Goal: Task Accomplishment & Management: Use online tool/utility

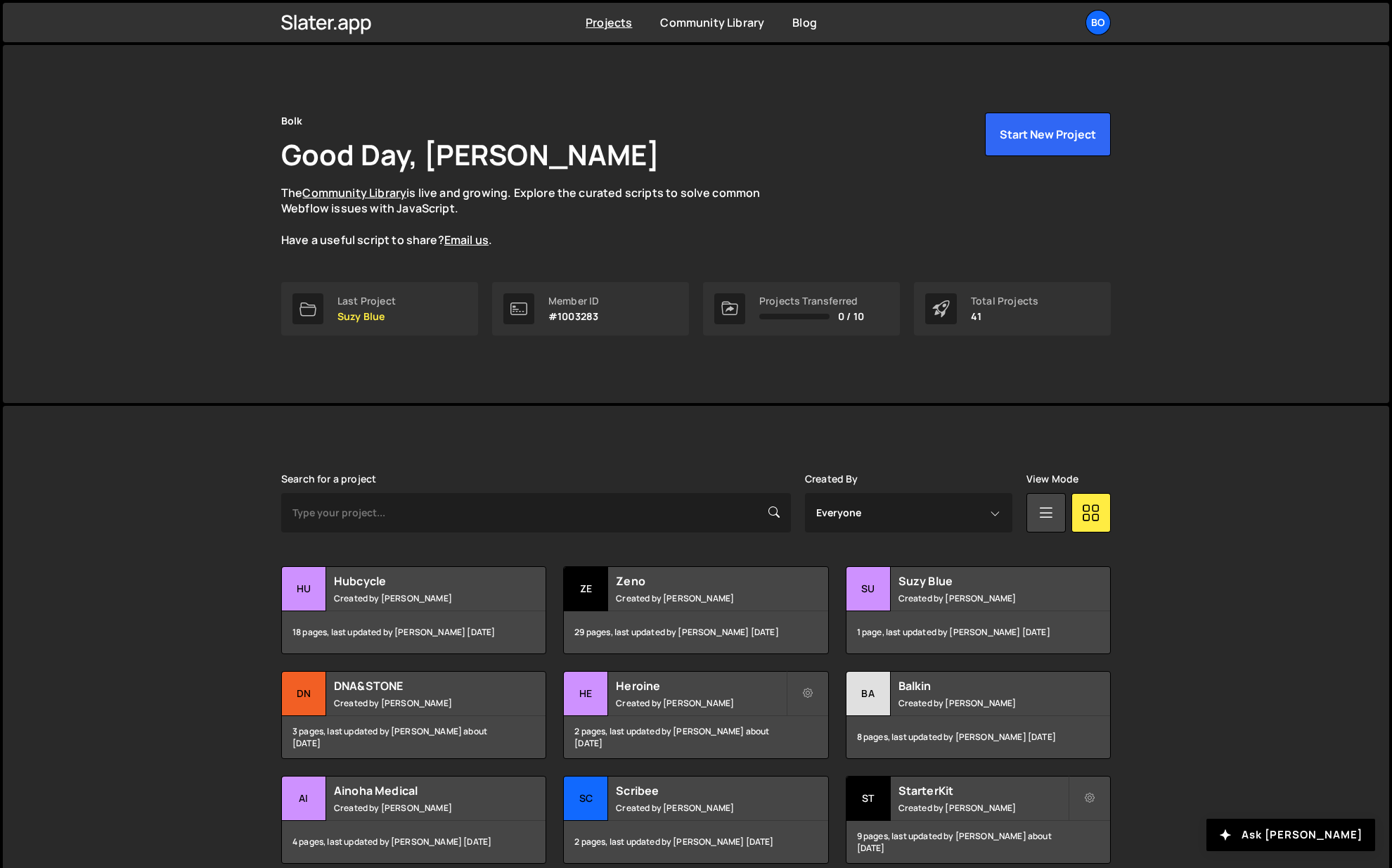
click at [399, 604] on div "Hubcycle Created by Pierre Vandekerckhove" at bounding box center [414, 588] width 264 height 43
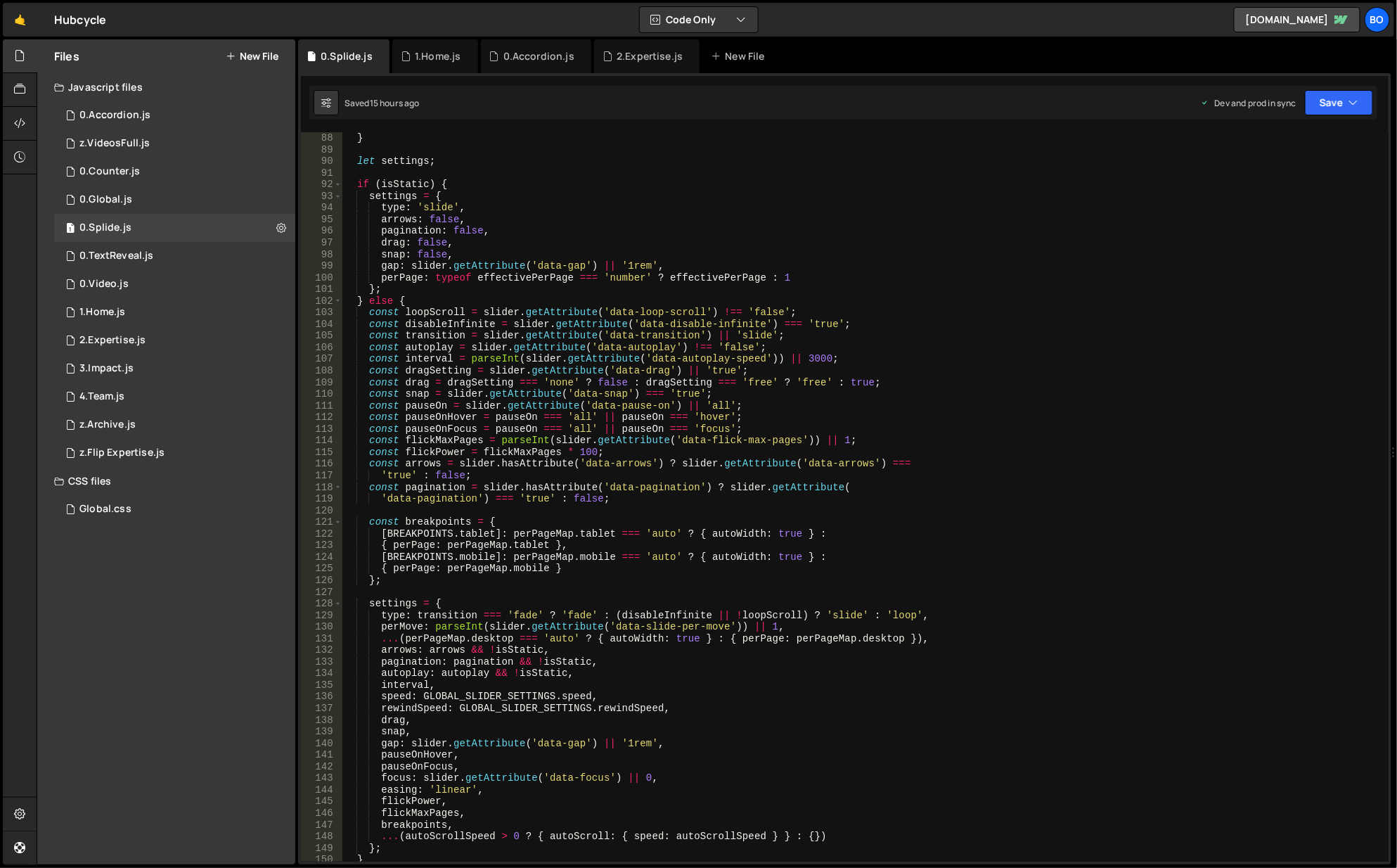
scroll to position [1055, 0]
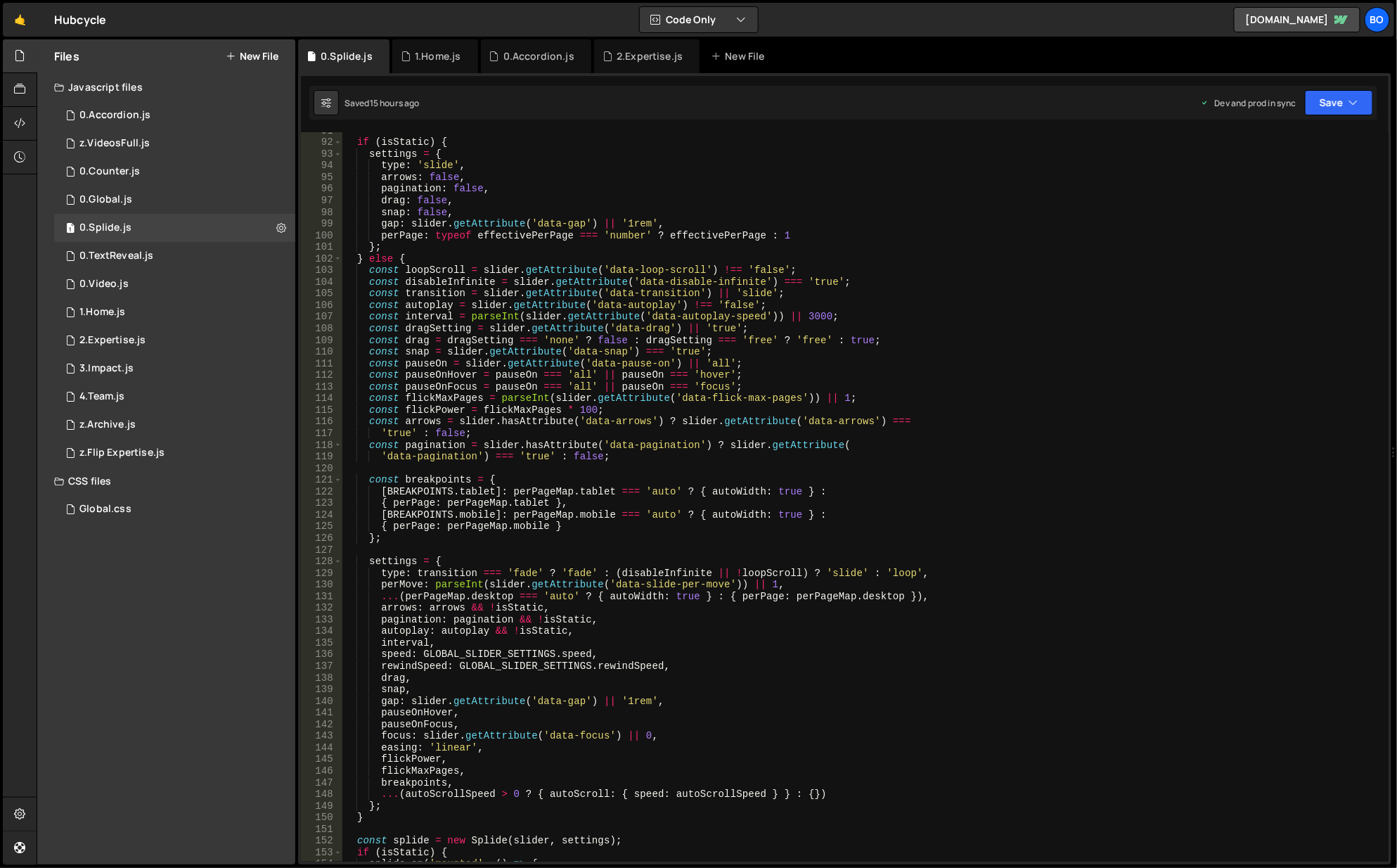
click at [1328, 89] on div "Debug Explain Copy 0.Splide.js 1.Home.js 0.Accordion.js 2.Expertise.js New File…" at bounding box center [845, 452] width 1094 height 826
click at [1330, 103] on button "Save" at bounding box center [1339, 102] width 68 height 25
type textarea "if (isStatic) {"
click at [997, 145] on div "if ( isStatic ) { settings = { type : 'slide' , arrows : false , pagination : f…" at bounding box center [863, 503] width 1042 height 754
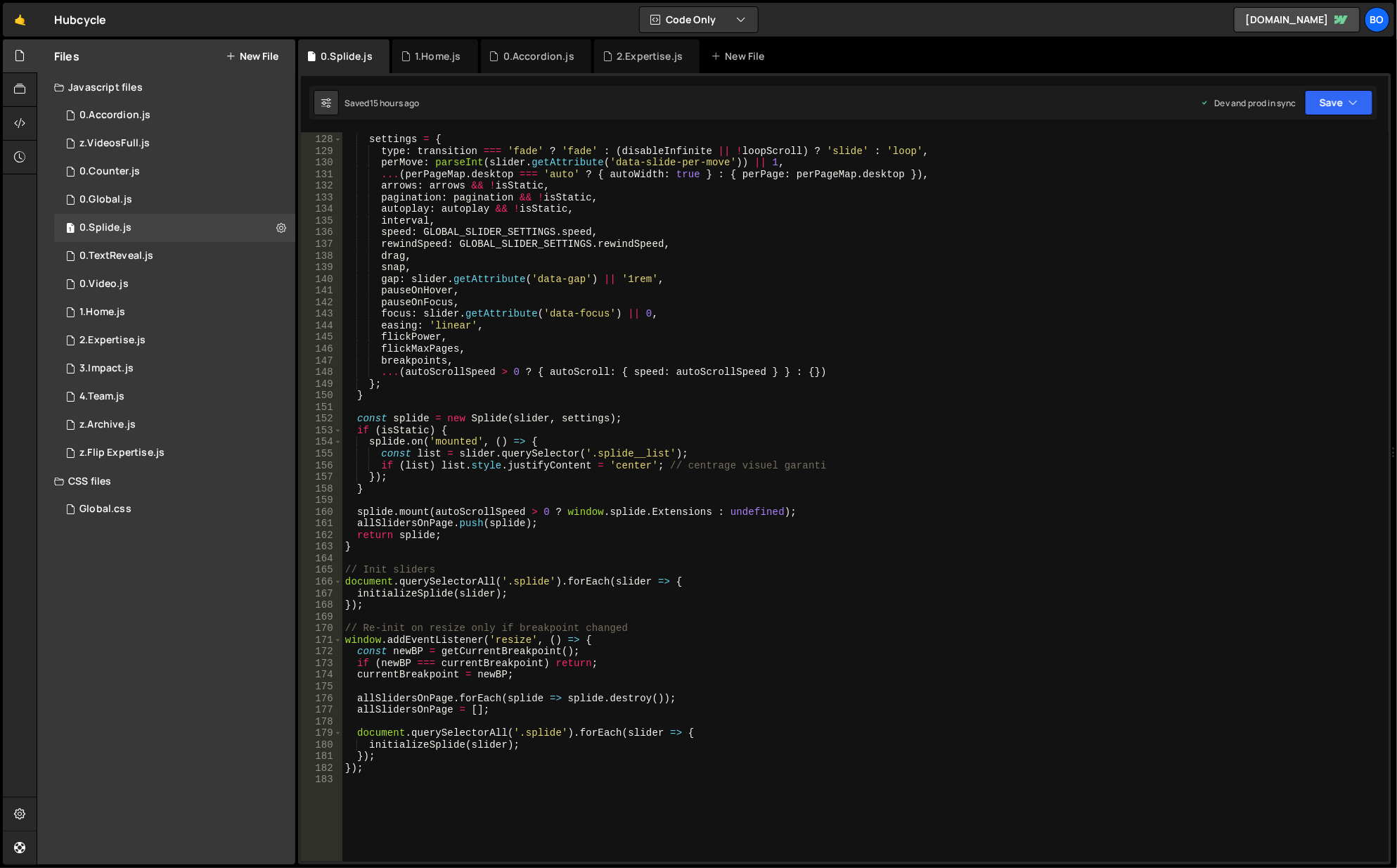
scroll to position [1562, 0]
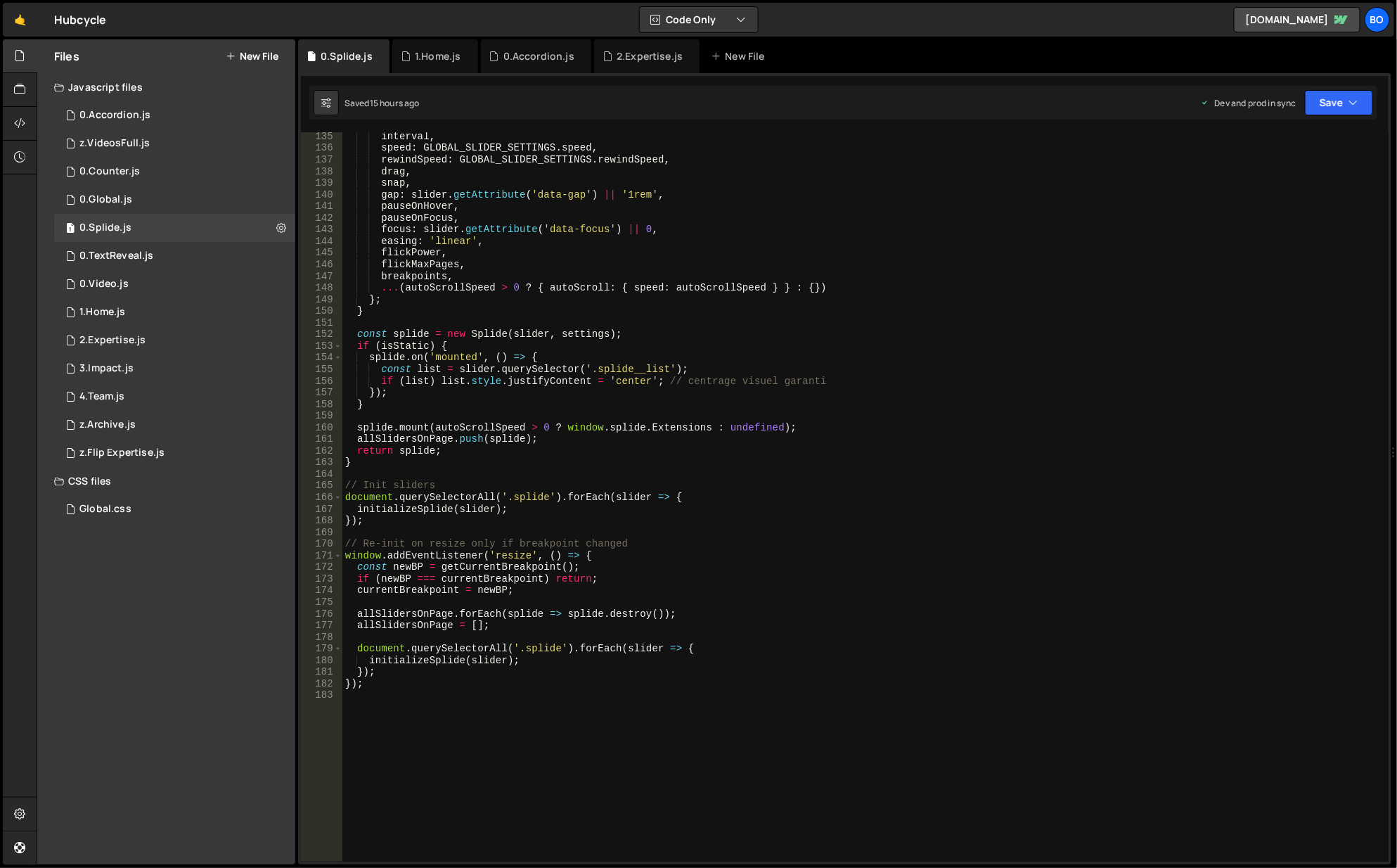
click at [125, 395] on div "4.Team.js" at bounding box center [102, 396] width 45 height 12
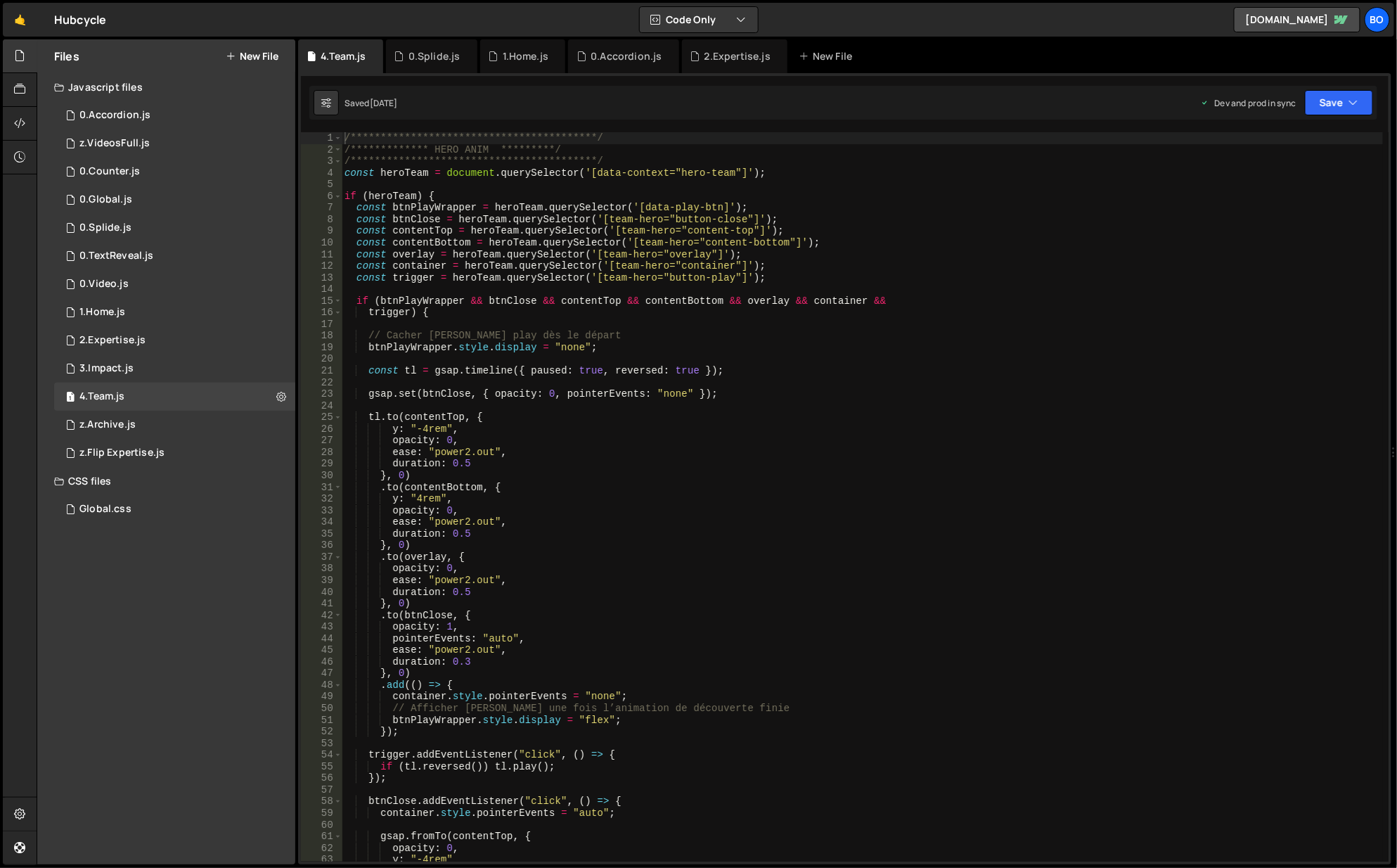
scroll to position [42, 0]
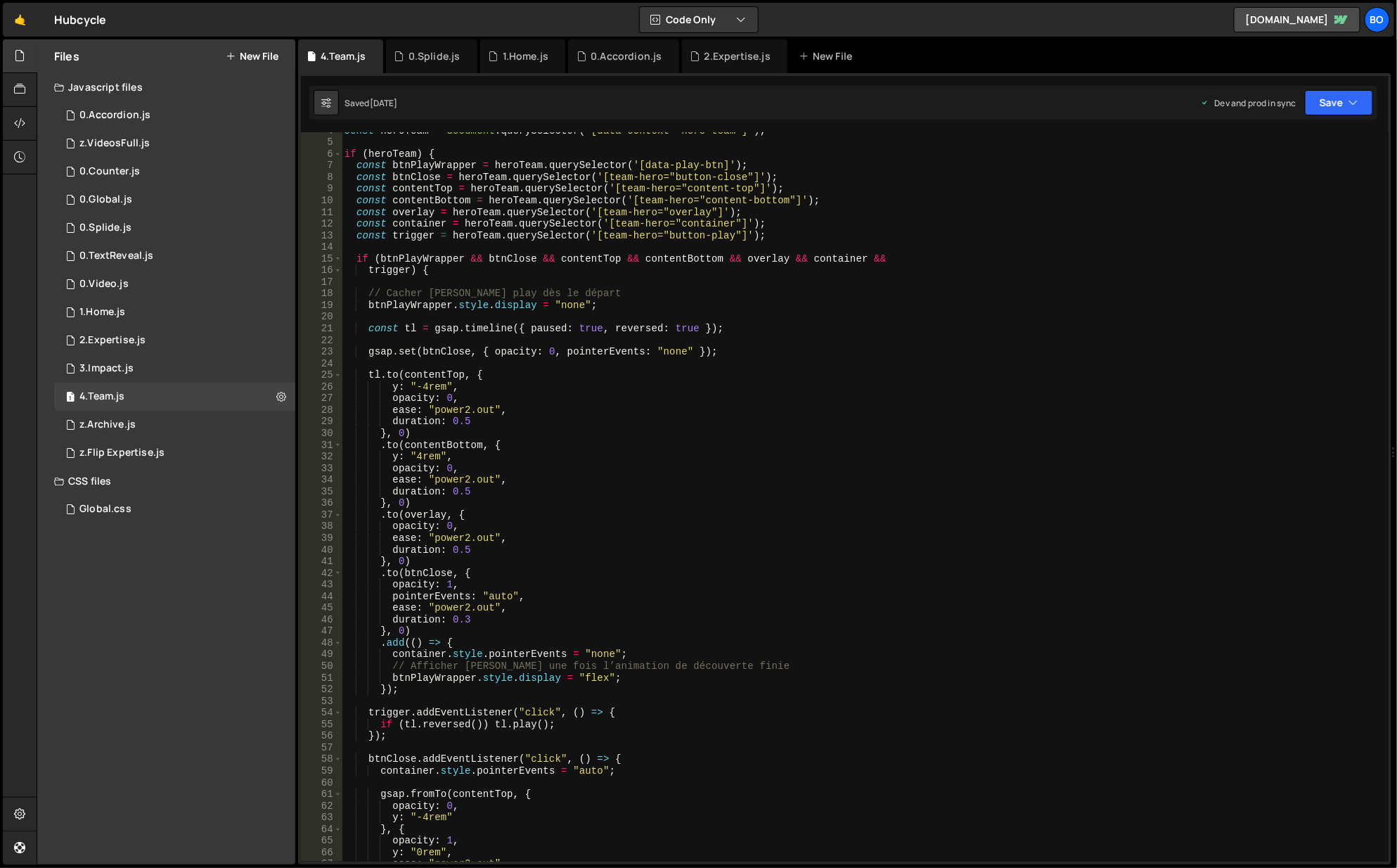
type textarea "[DOMAIN_NAME](contentTop, {"
click at [590, 373] on div "const heroTeam = document . querySelector ( '[data-context="hero-team"]' ) ; if…" at bounding box center [863, 503] width 1043 height 754
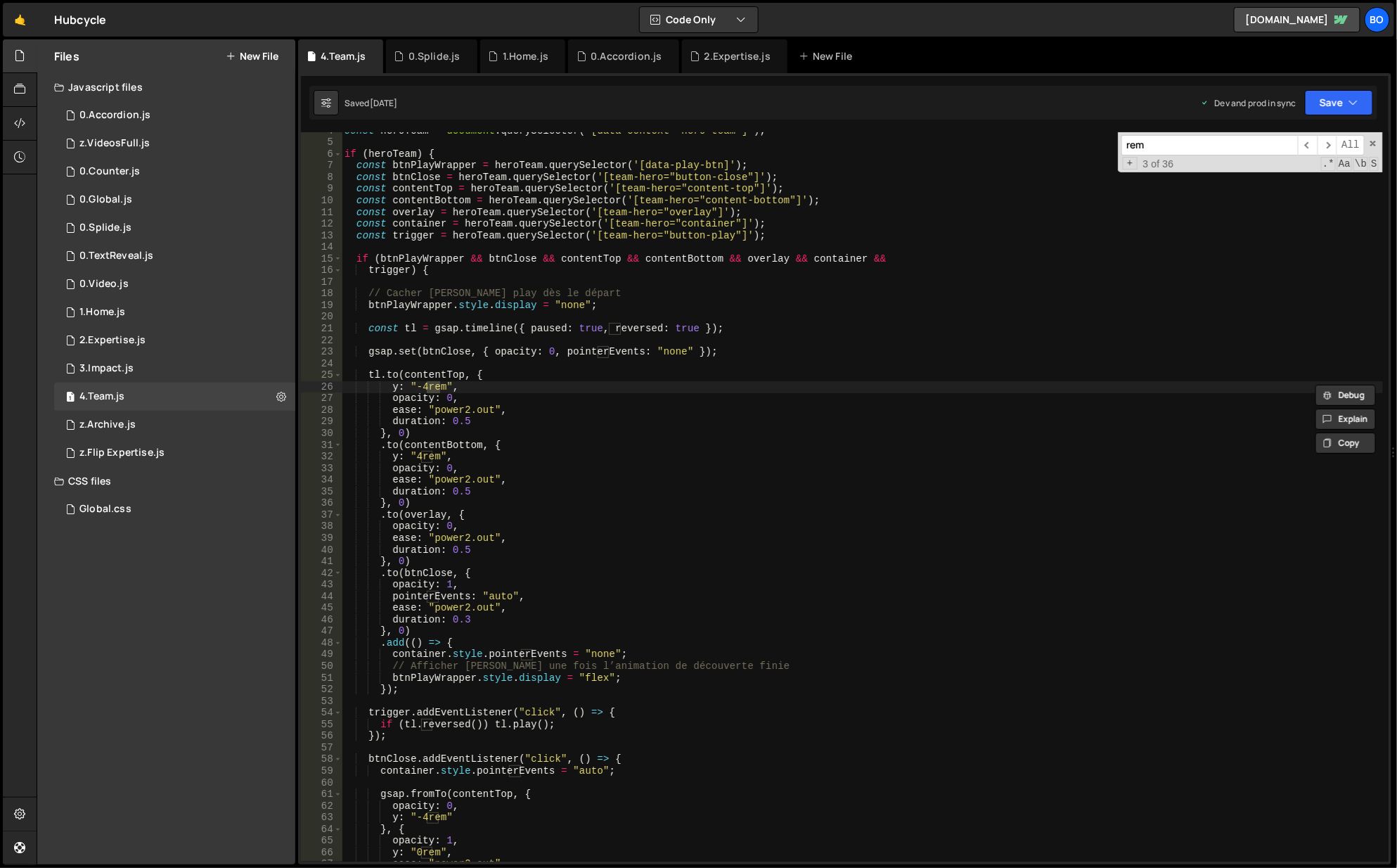
type input "remo"
type textarea "y: "-4rem","
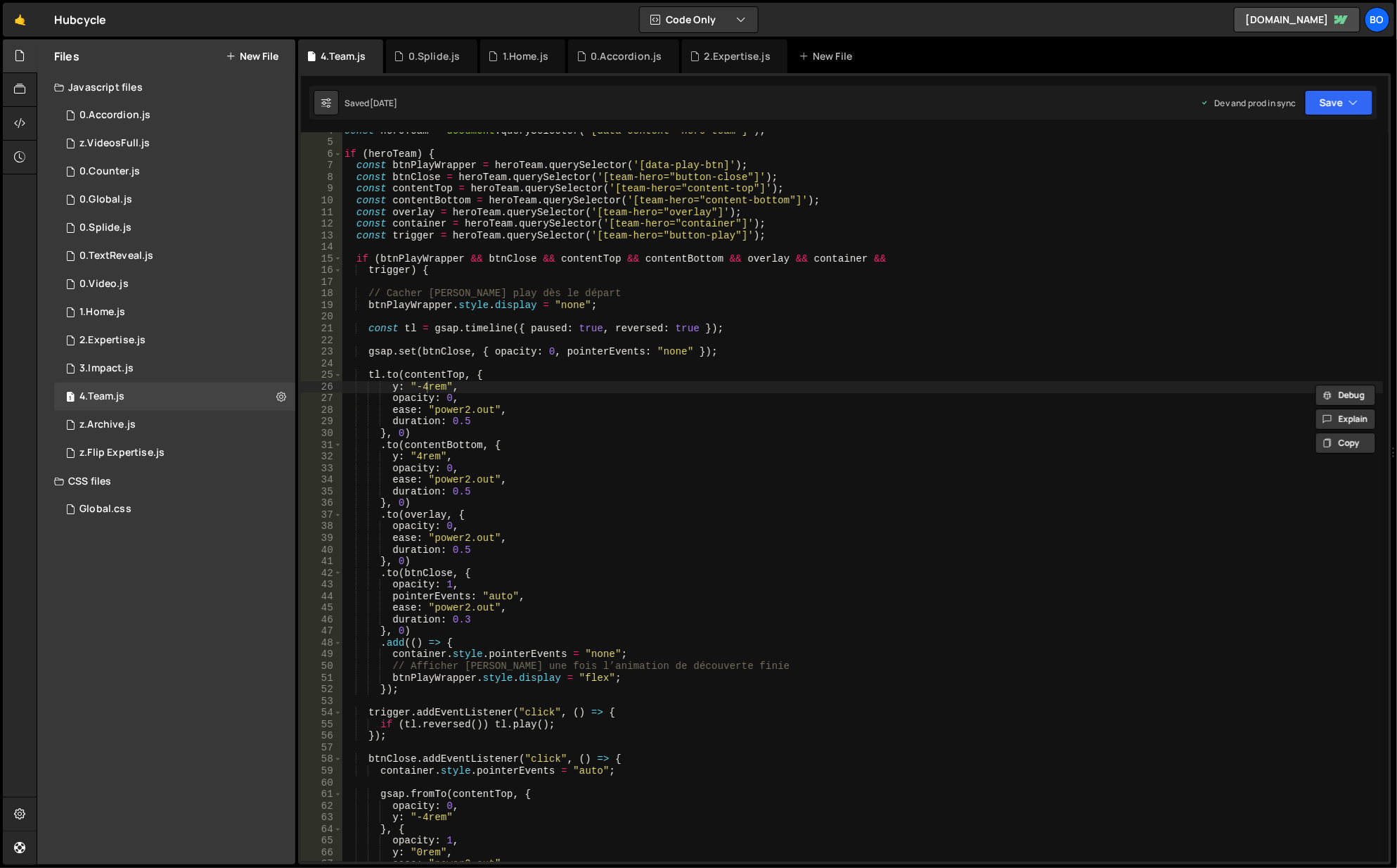
click at [277, 397] on icon at bounding box center [282, 396] width 10 height 13
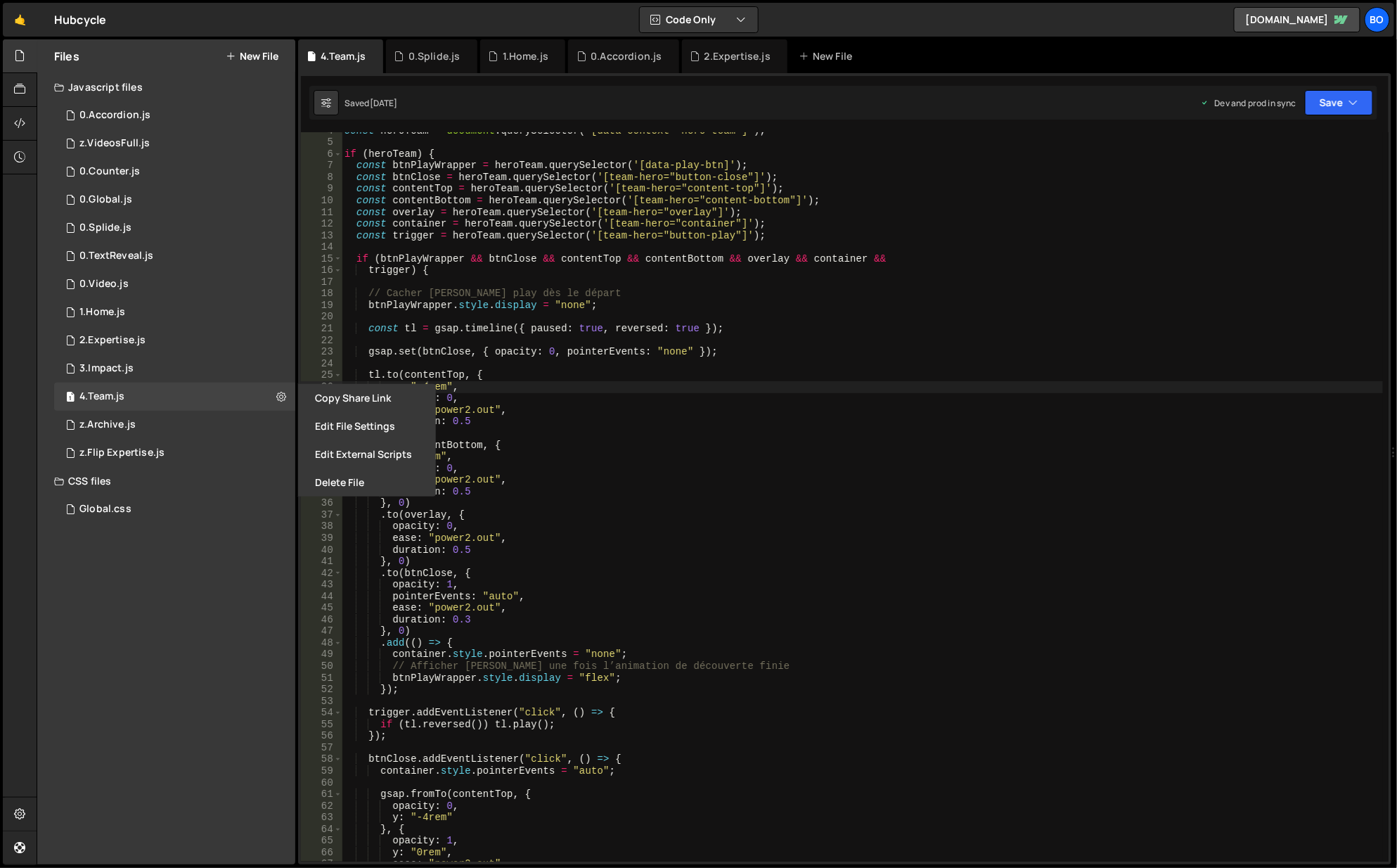
click at [367, 424] on button "Edit File Settings" at bounding box center [367, 426] width 138 height 28
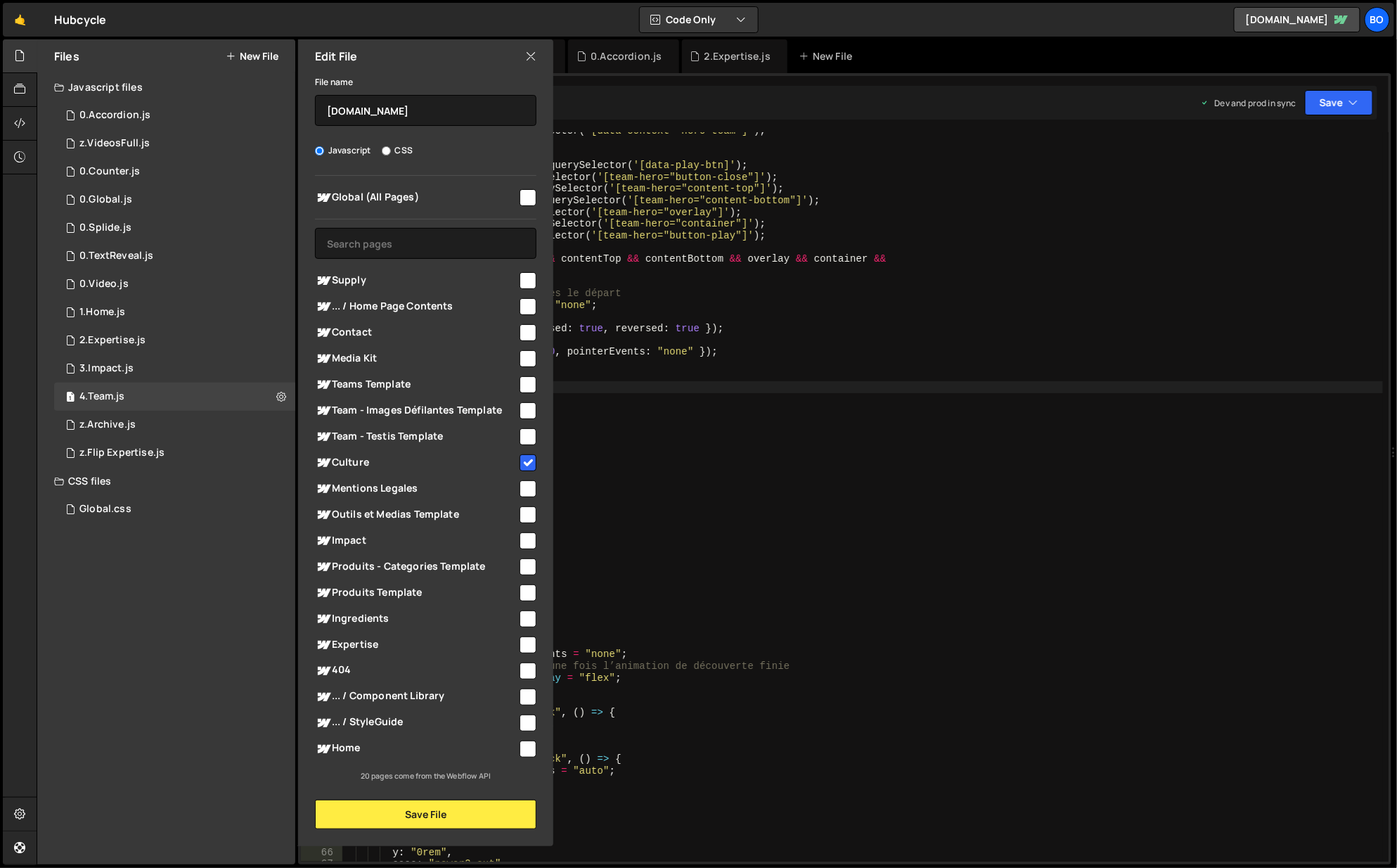
click at [531, 467] on input "checkbox" at bounding box center [528, 463] width 17 height 17
checkbox input "false"
click at [463, 815] on button "Save File" at bounding box center [425, 815] width 222 height 30
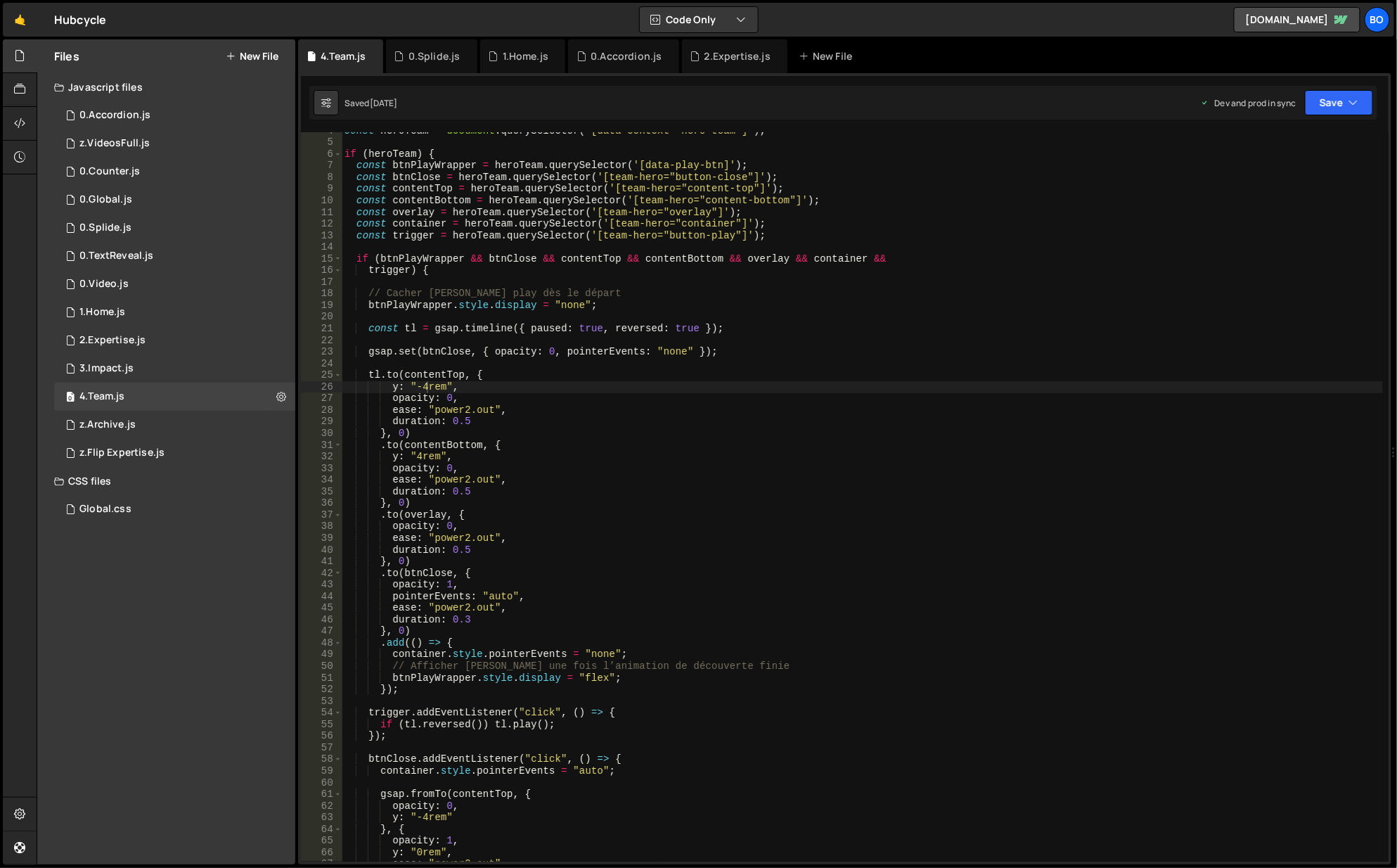
click at [1337, 117] on div "Saved [DATE] Dev and prod in sync Upgrade to Edit Save Save to Staging S Saved …" at bounding box center [844, 102] width 1068 height 34
click at [1334, 105] on button "Save" at bounding box center [1339, 102] width 68 height 25
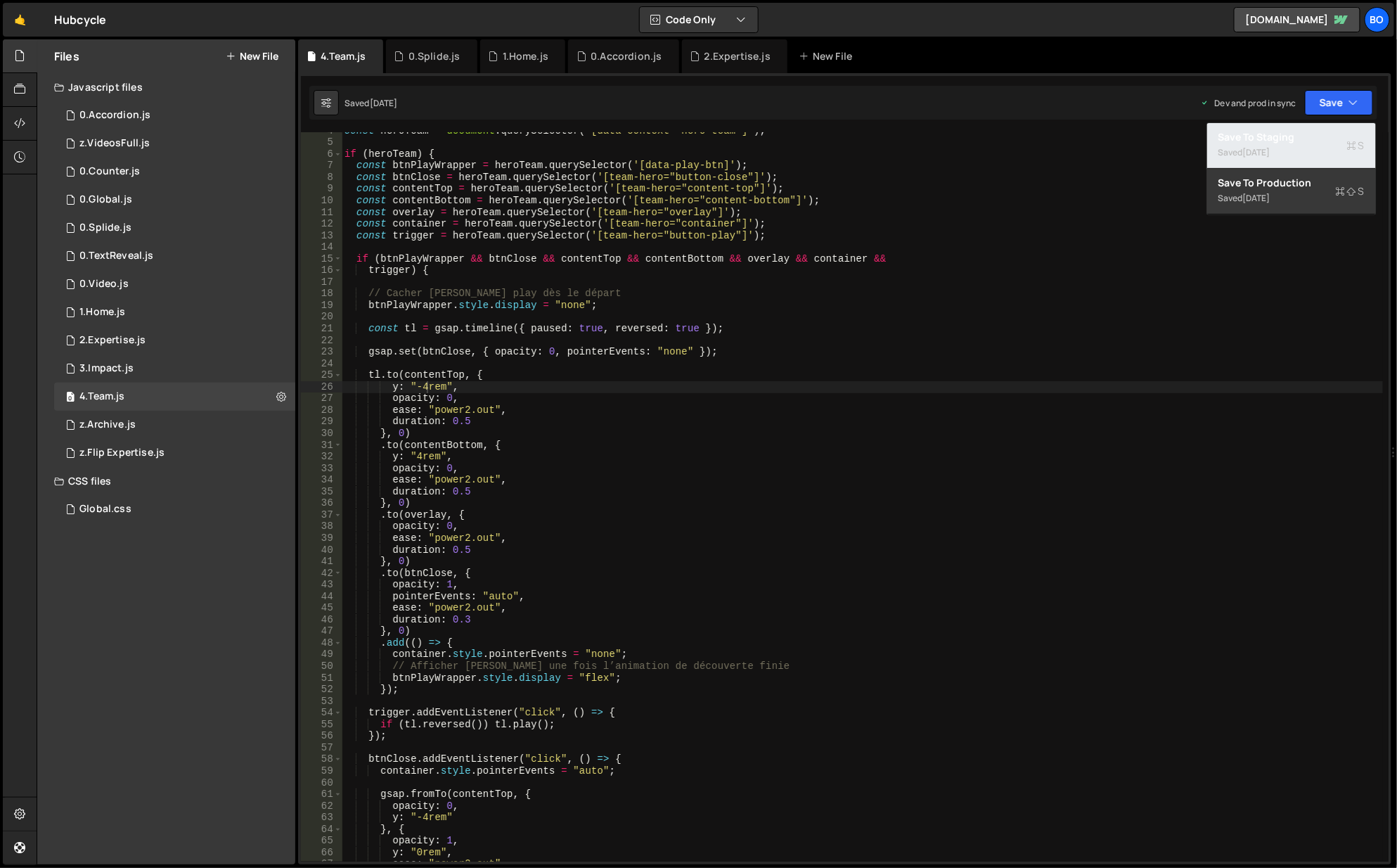
click at [1328, 134] on div "Save to Staging S" at bounding box center [1292, 137] width 146 height 14
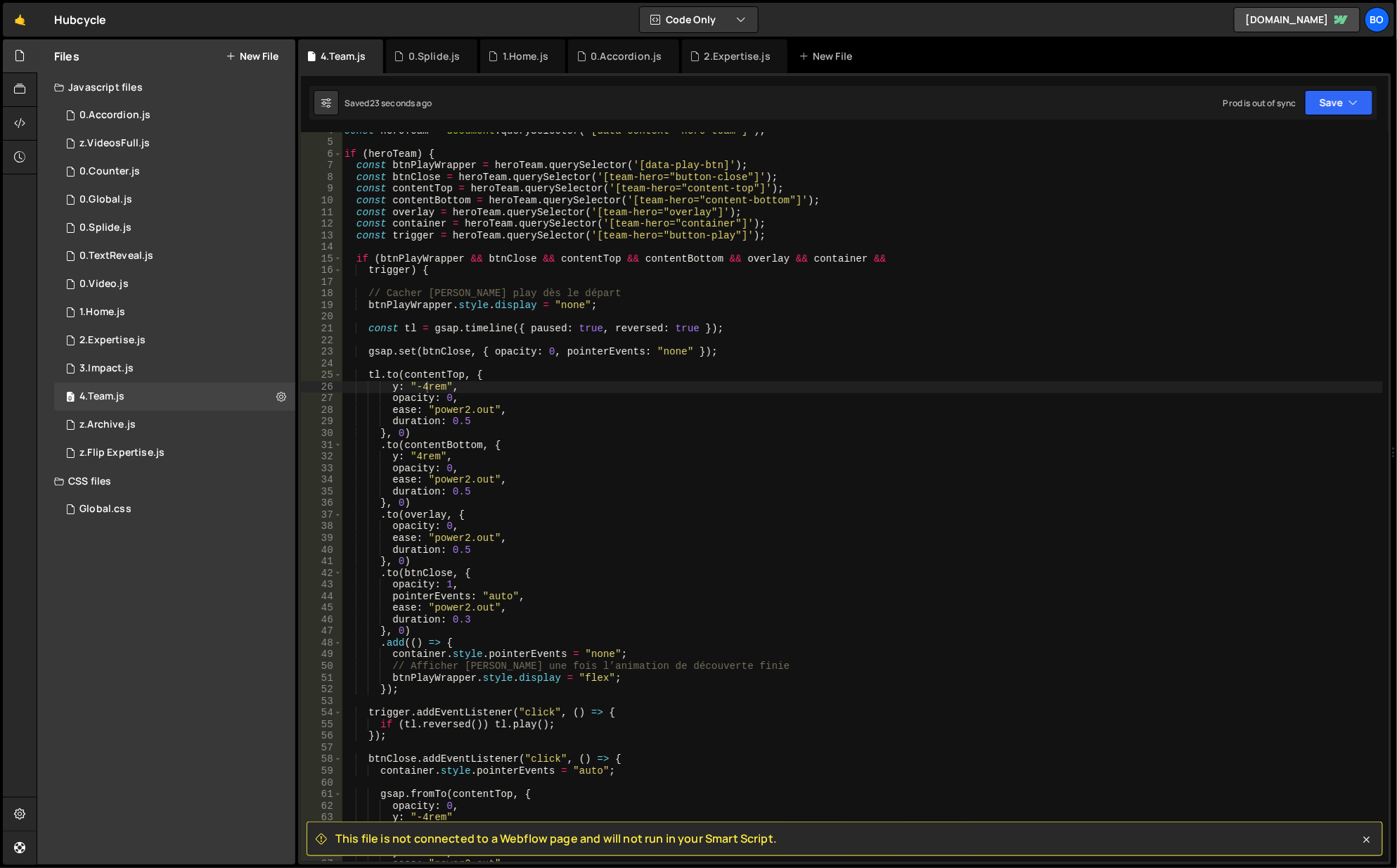
click at [280, 393] on icon at bounding box center [282, 396] width 10 height 13
type input "[DOMAIN_NAME]"
radio input "true"
click at [331, 417] on button "Edit File Settings" at bounding box center [367, 426] width 138 height 28
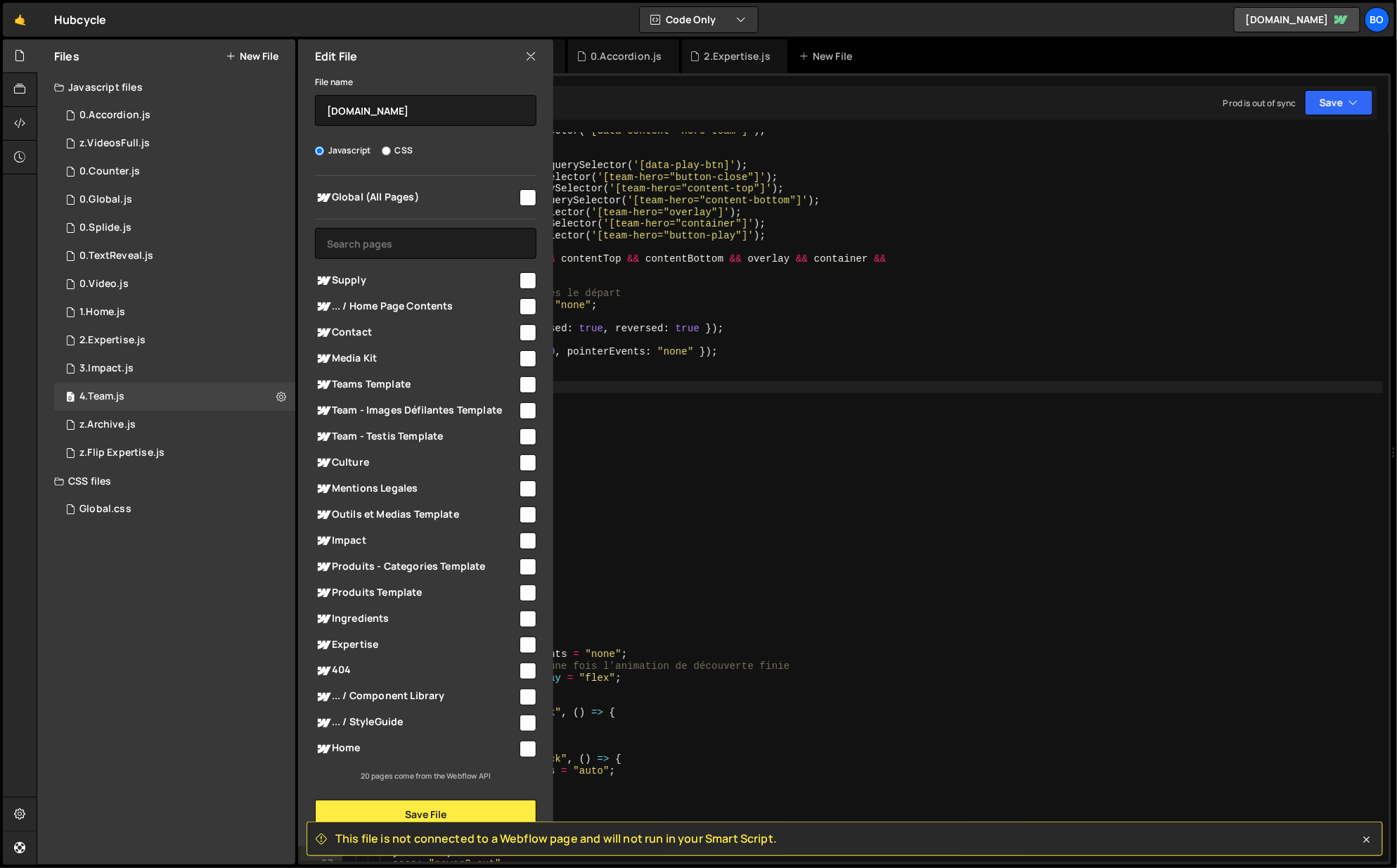
click at [522, 464] on input "checkbox" at bounding box center [528, 463] width 17 height 17
checkbox input "true"
click at [424, 801] on button "Save File" at bounding box center [425, 815] width 222 height 30
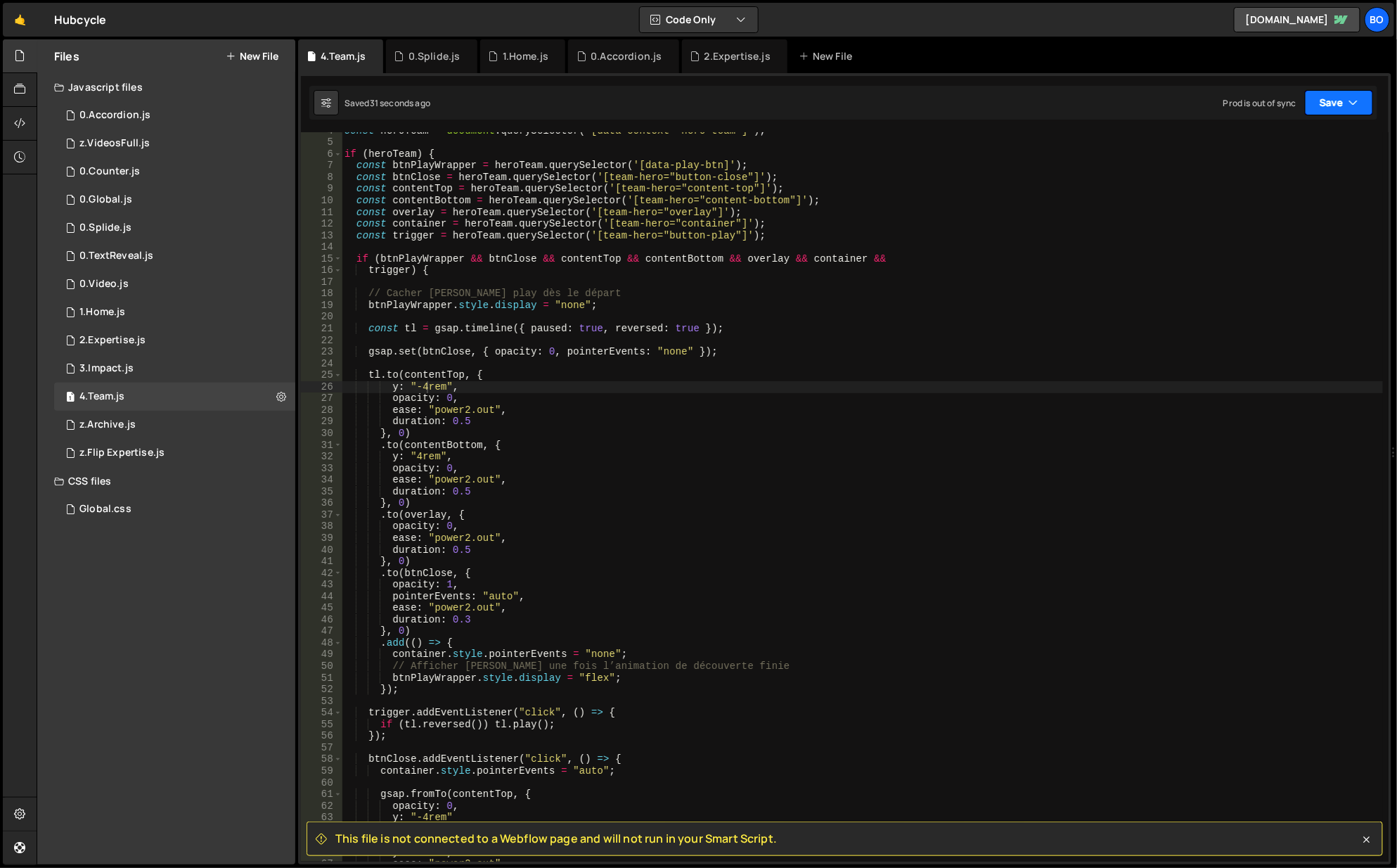
click at [1358, 97] on icon "button" at bounding box center [1354, 102] width 10 height 14
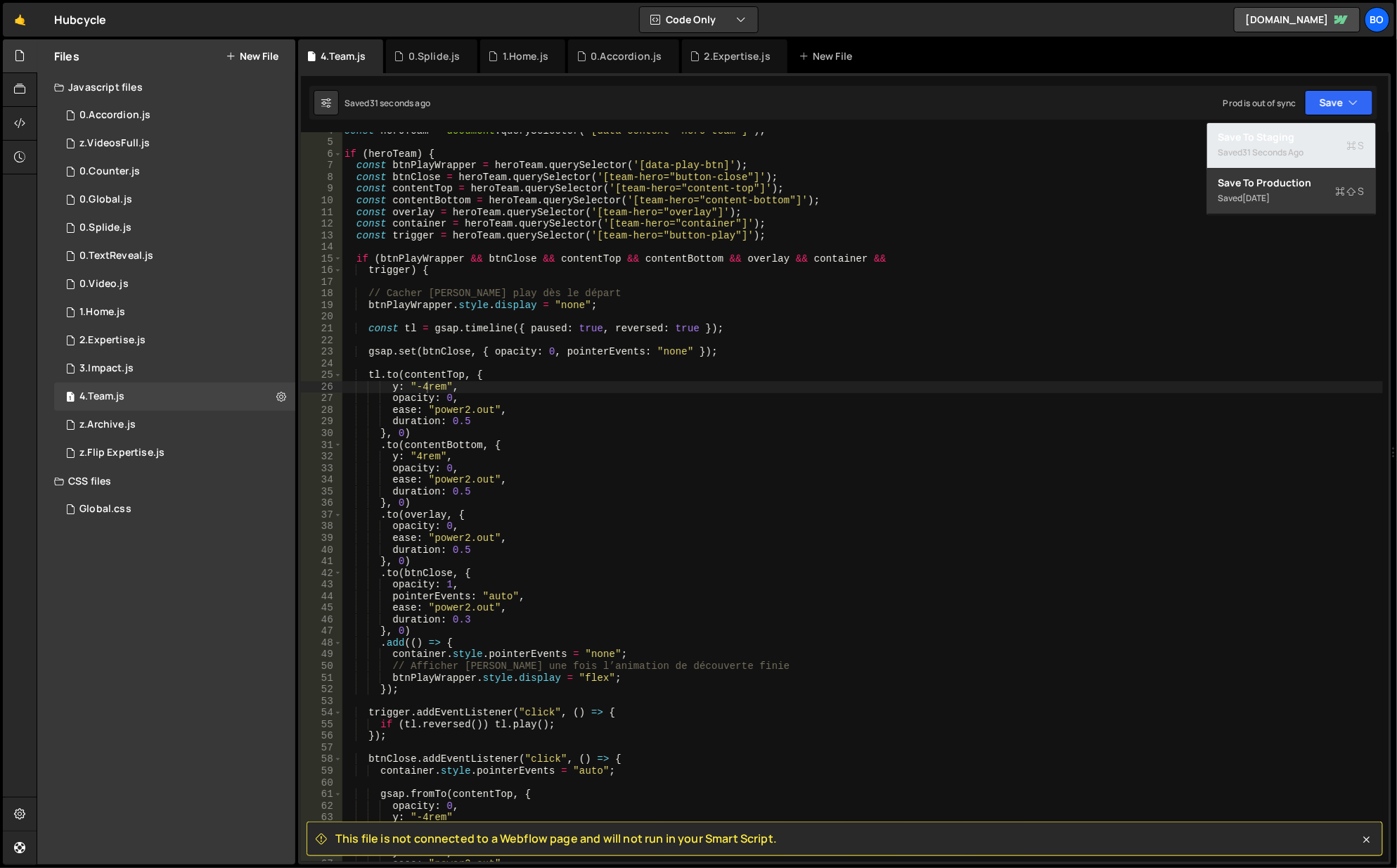
click at [1282, 131] on div "Save to Staging S" at bounding box center [1292, 137] width 146 height 14
